Goal: Task Accomplishment & Management: Manage account settings

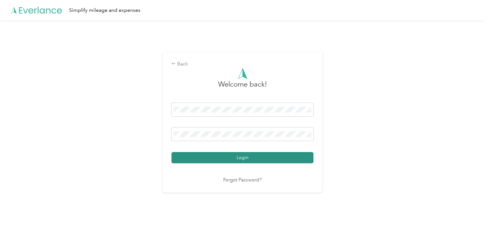
click at [252, 159] on button "Login" at bounding box center [242, 157] width 142 height 11
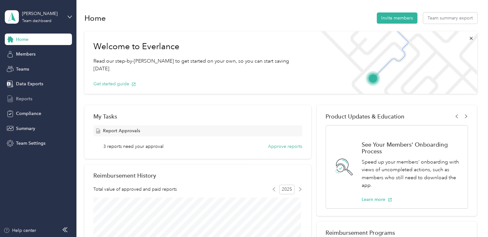
click at [23, 99] on span "Reports" at bounding box center [24, 99] width 16 height 7
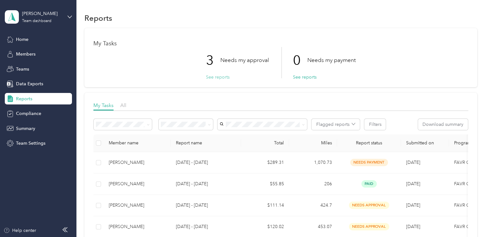
click at [216, 78] on button "See reports" at bounding box center [218, 77] width 24 height 7
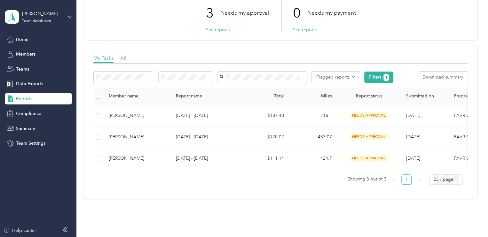
scroll to position [47, 0]
click at [25, 143] on span "Team Settings" at bounding box center [30, 143] width 29 height 7
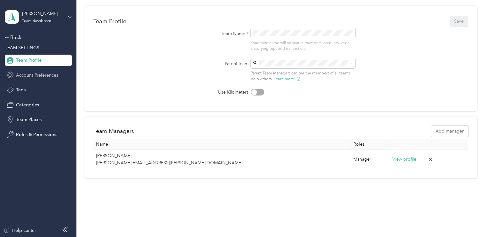
click at [28, 77] on span "Account Preferences" at bounding box center [37, 75] width 42 height 7
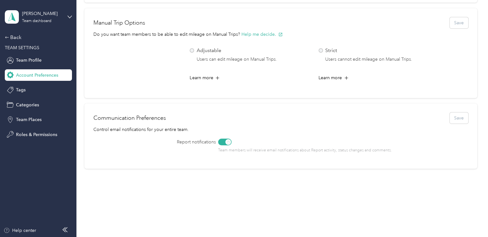
scroll to position [279, 0]
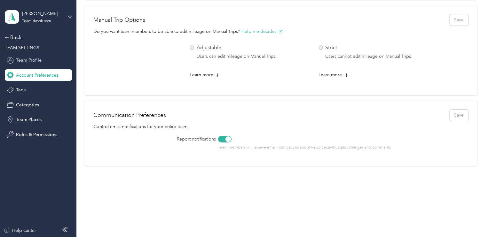
click at [30, 60] on span "Team Profile" at bounding box center [29, 60] width 26 height 7
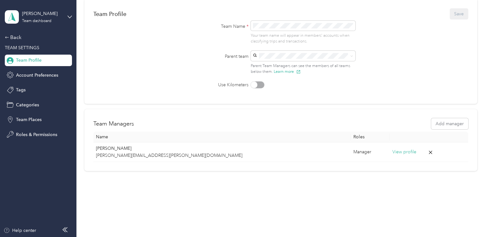
scroll to position [53, 0]
click at [35, 14] on div "[PERSON_NAME]" at bounding box center [42, 13] width 40 height 7
click at [24, 53] on div "Team dashboard" at bounding box center [108, 52] width 198 height 11
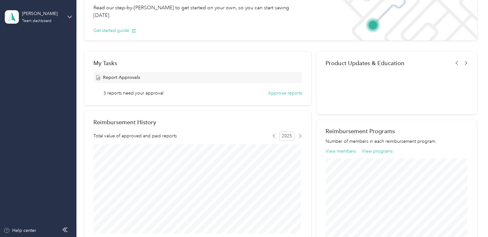
scroll to position [267, 0]
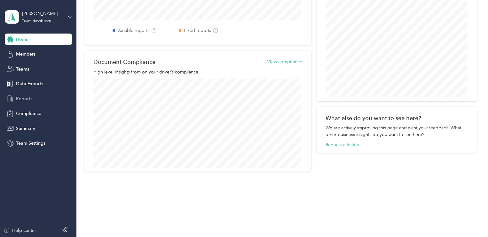
click at [23, 98] on span "Reports" at bounding box center [24, 99] width 16 height 7
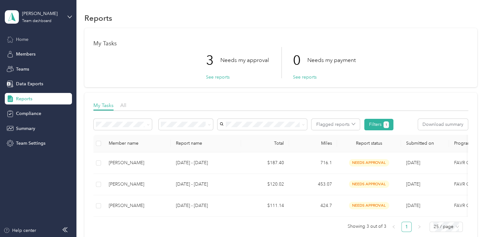
click at [24, 38] on span "Home" at bounding box center [22, 39] width 12 height 7
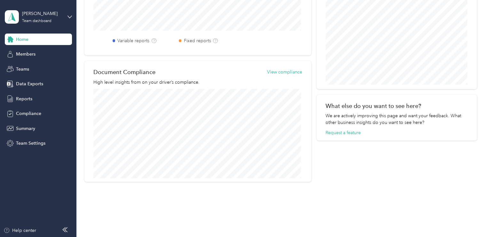
scroll to position [267, 0]
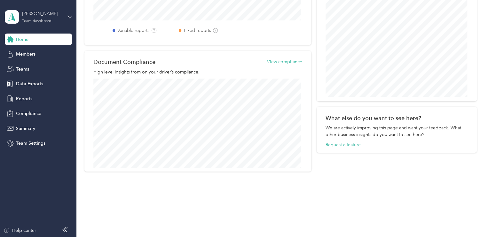
click at [58, 20] on div "[PERSON_NAME] Team dashboard" at bounding box center [42, 16] width 40 height 13
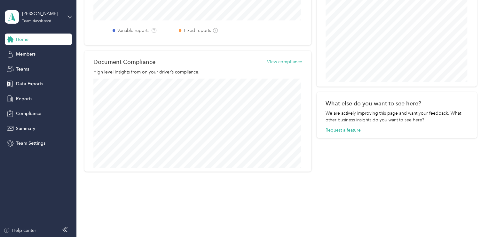
click at [37, 63] on div "Personal dashboard" at bounding box center [108, 66] width 198 height 11
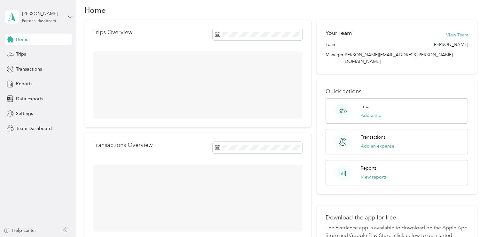
scroll to position [97, 0]
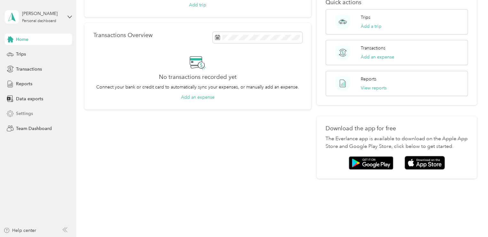
click at [22, 114] on span "Settings" at bounding box center [24, 113] width 17 height 7
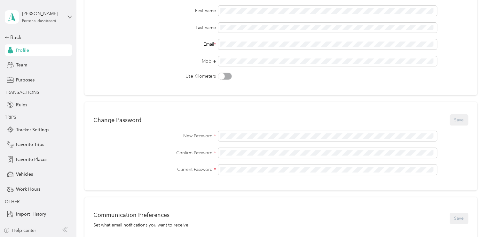
scroll to position [267, 0]
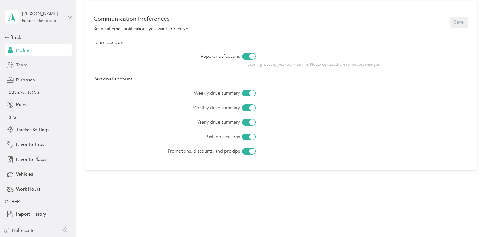
click at [20, 65] on span "Team" at bounding box center [21, 65] width 11 height 7
